Goal: Find contact information: Find contact information

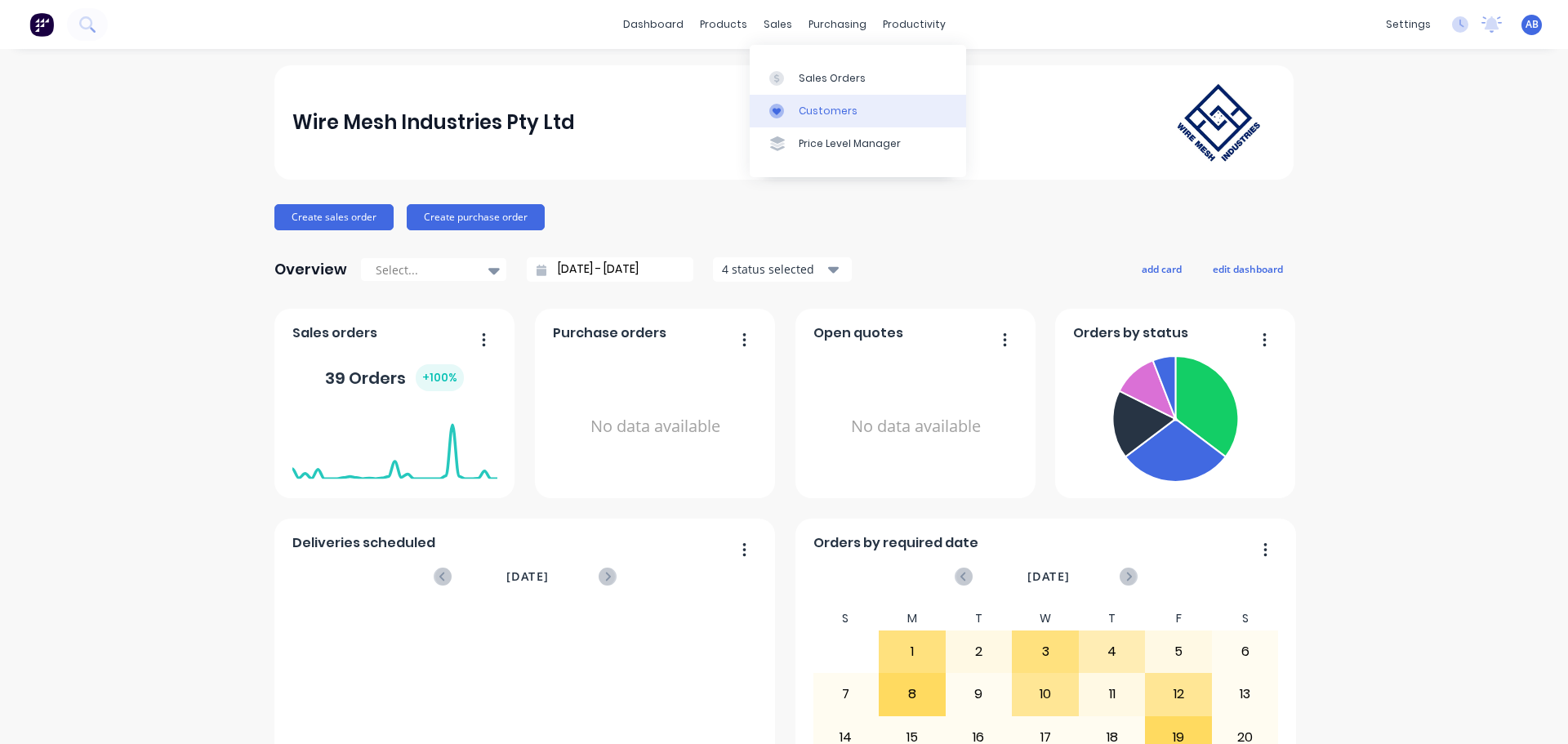
click at [815, 115] on div "Customers" at bounding box center [828, 111] width 59 height 15
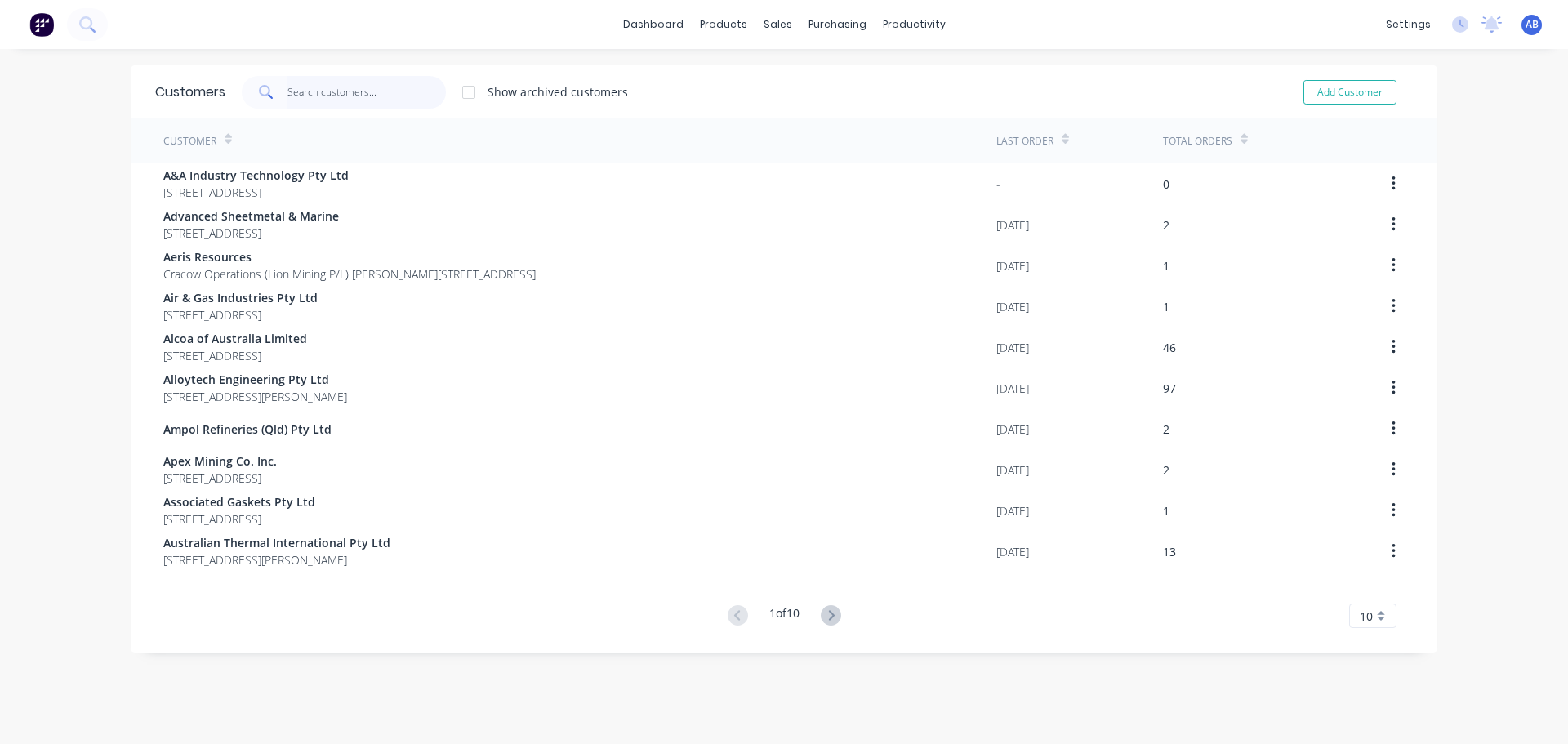
click at [299, 85] on input "text" at bounding box center [367, 93] width 159 height 33
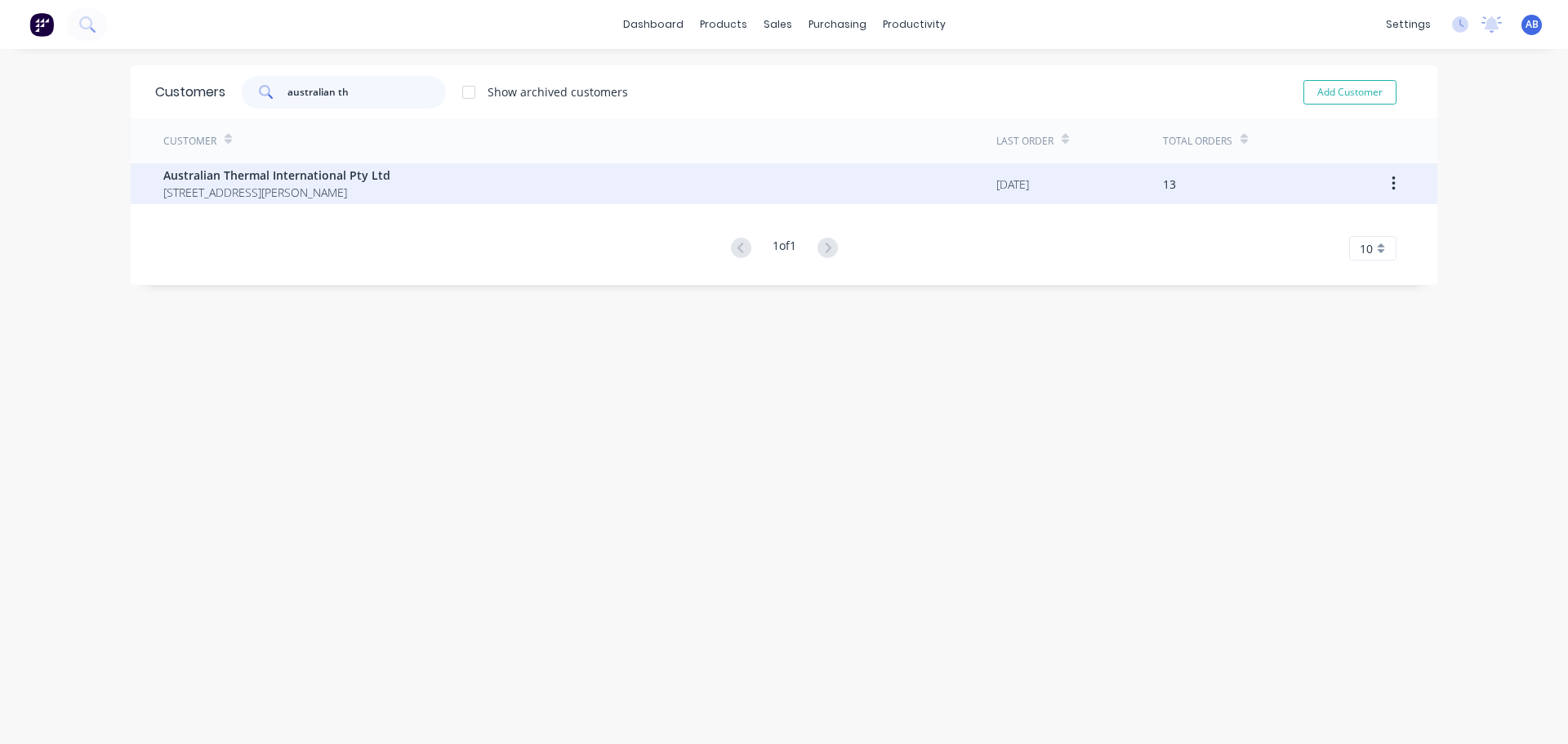
type input "australian th"
click at [532, 179] on div "Australian Thermal International Pty Ltd [STREET_ADDRESS][PERSON_NAME]" at bounding box center [580, 183] width 833 height 41
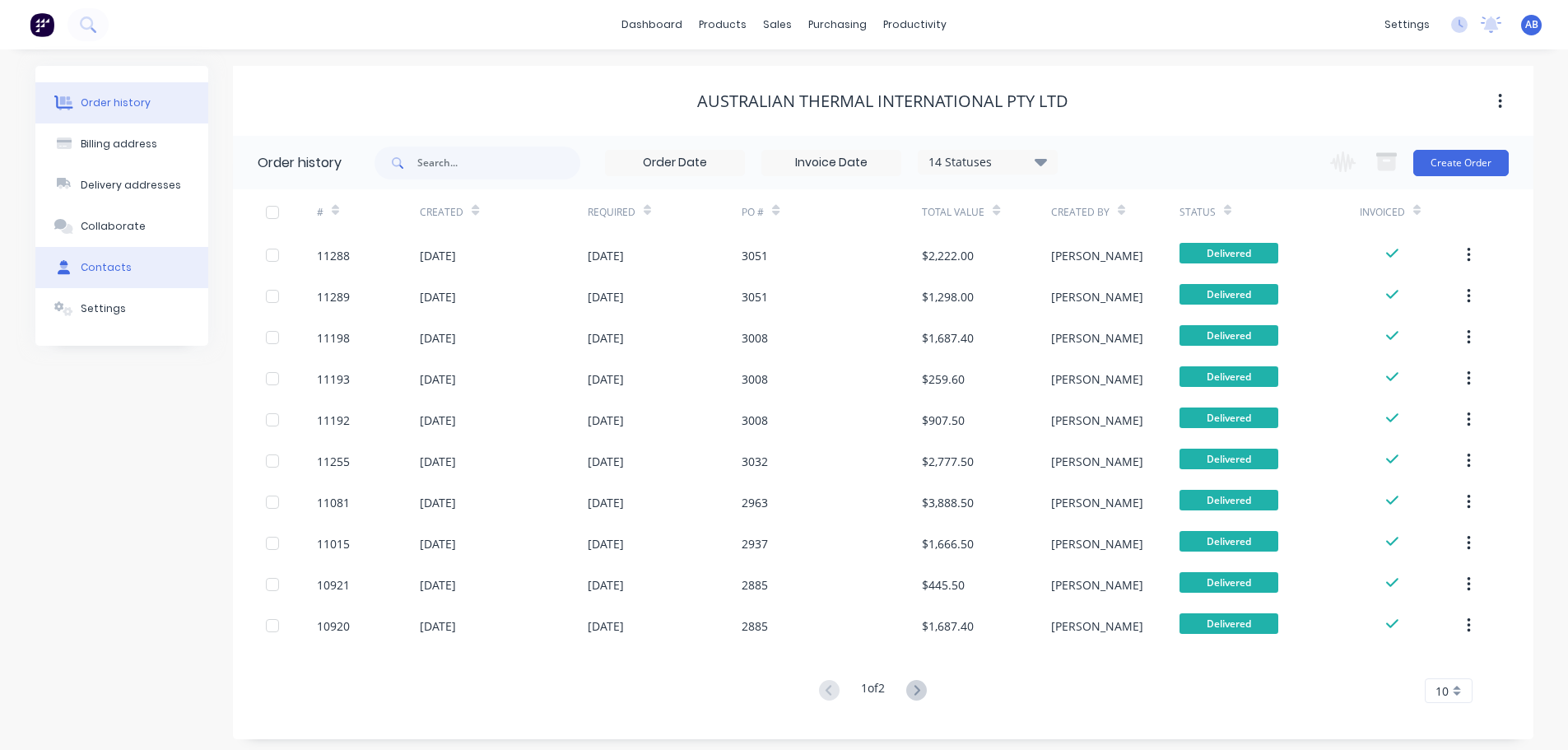
click at [101, 270] on div "Contacts" at bounding box center [106, 267] width 51 height 15
select select "AU"
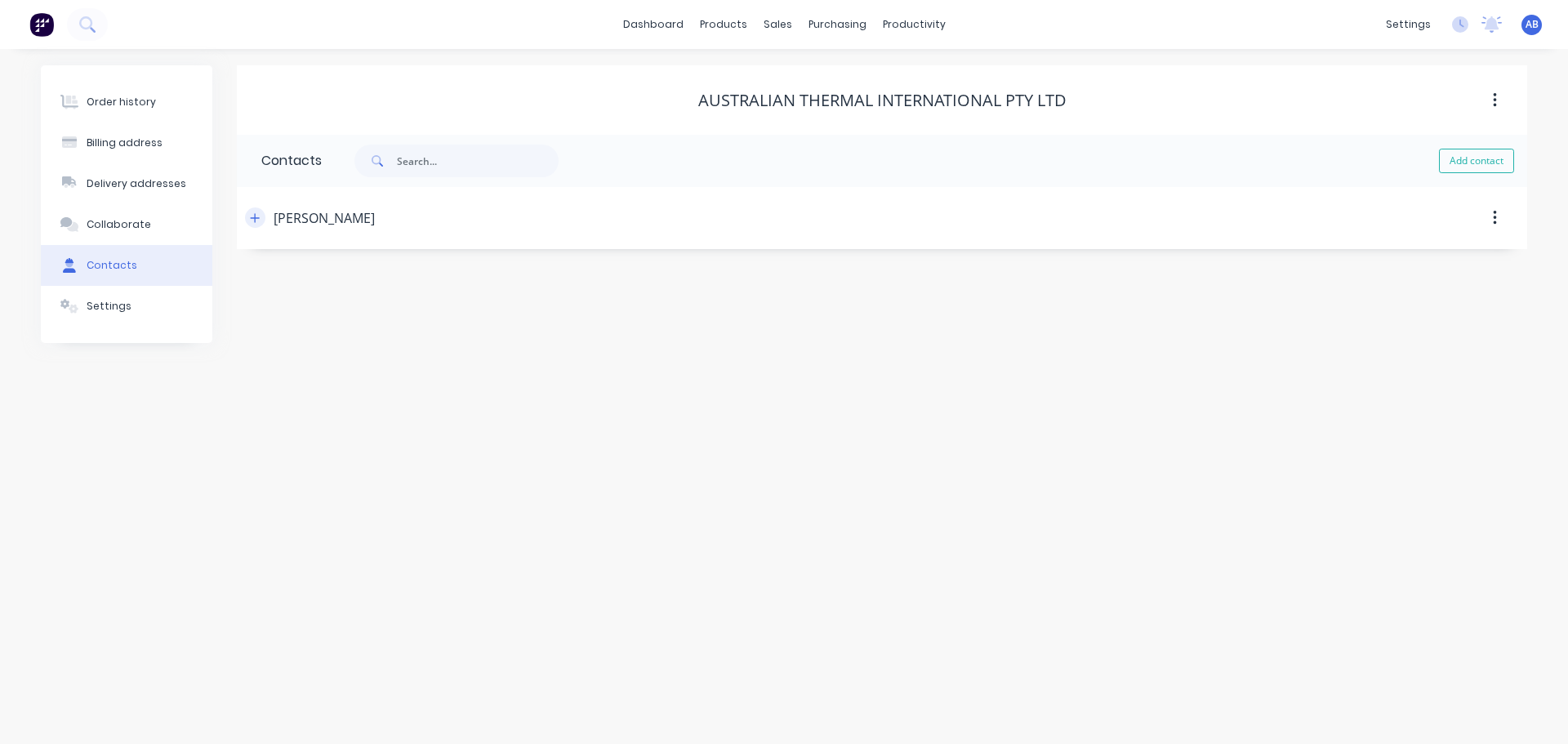
click at [249, 216] on button "button" at bounding box center [255, 218] width 20 height 20
click at [40, 33] on img at bounding box center [41, 24] width 24 height 24
